Goal: Transaction & Acquisition: Purchase product/service

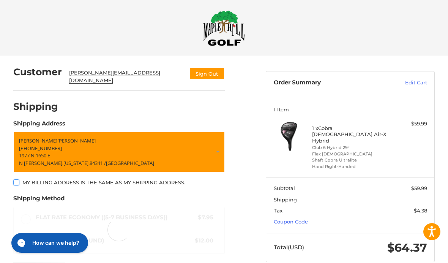
scroll to position [8, 0]
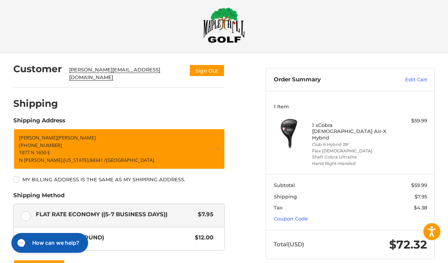
click at [297, 215] on link "Coupon Code" at bounding box center [291, 218] width 34 height 6
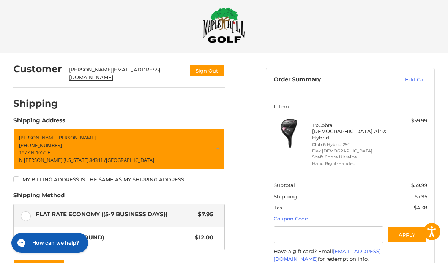
click at [323, 263] on aside "Order Summary Edit Cart 1 Item 1 x Cobra [DEMOGRAPHIC_DATA] Air-X Hybrid Club 6…" at bounding box center [350, 179] width 181 height 253
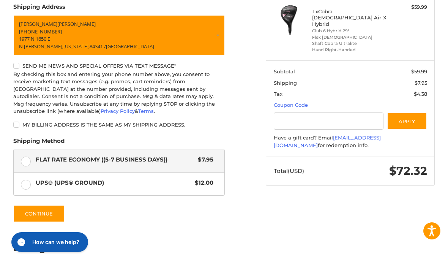
scroll to position [120, 0]
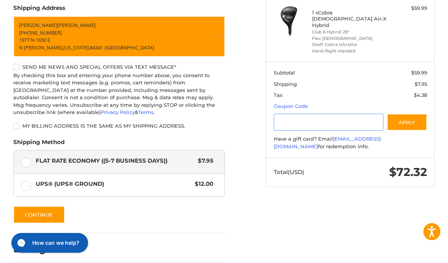
click at [324, 114] on input "Gift Certificate or Coupon Code" at bounding box center [329, 122] width 110 height 17
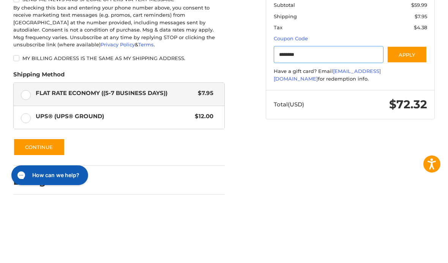
type input "********"
click at [411, 114] on button "Apply" at bounding box center [407, 122] width 40 height 17
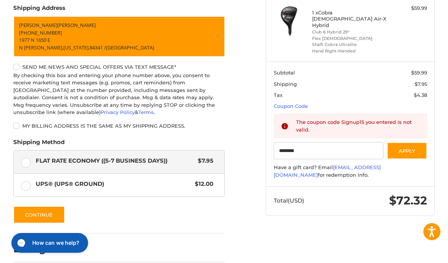
scroll to position [151, 0]
